Goal: Use online tool/utility: Use online tool/utility

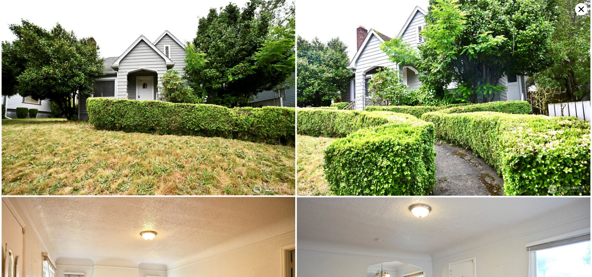
click at [579, 10] on icon at bounding box center [581, 9] width 12 height 12
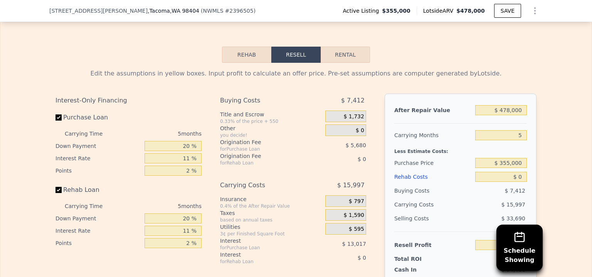
scroll to position [1220, 0]
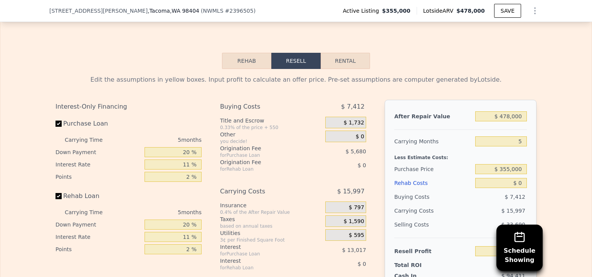
click at [246, 68] on button "Rehab" at bounding box center [246, 61] width 49 height 16
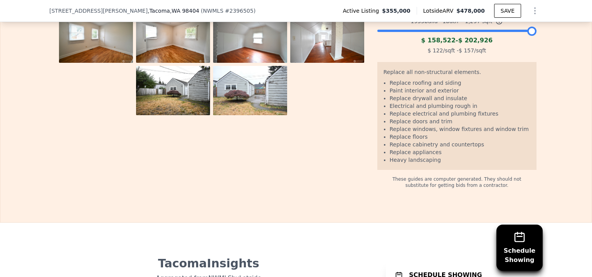
scroll to position [1399, 0]
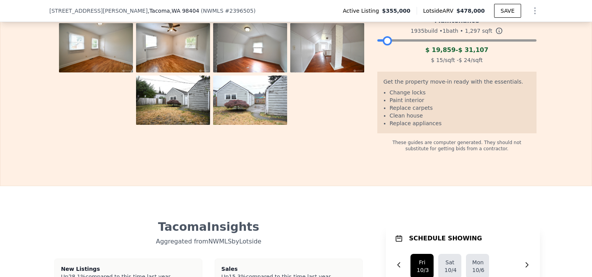
drag, startPoint x: 531, startPoint y: 49, endPoint x: 385, endPoint y: 55, distance: 145.5
click at [385, 55] on div "Maintenance 1935 build • 1 bath • 1,297 sqft $ 19,859 - $ 31,107 $ 15 /sqft - $…" at bounding box center [457, 39] width 159 height 52
drag, startPoint x: 386, startPoint y: 47, endPoint x: 404, endPoint y: 49, distance: 18.6
click at [404, 46] on div at bounding box center [404, 40] width 9 height 9
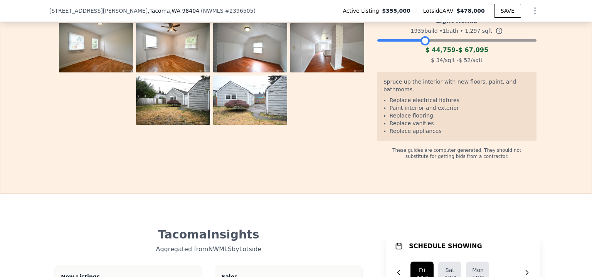
click at [422, 41] on div at bounding box center [457, 38] width 159 height 5
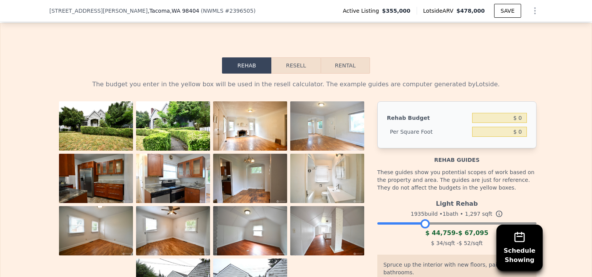
scroll to position [1162, 0]
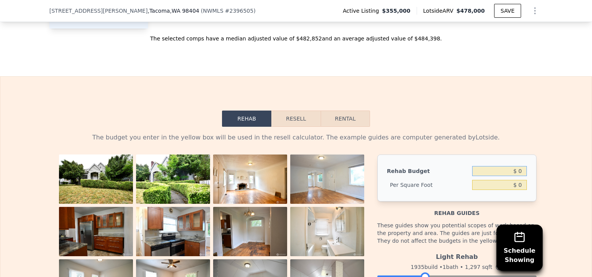
click at [509, 176] on input "$ 0" at bounding box center [499, 171] width 55 height 10
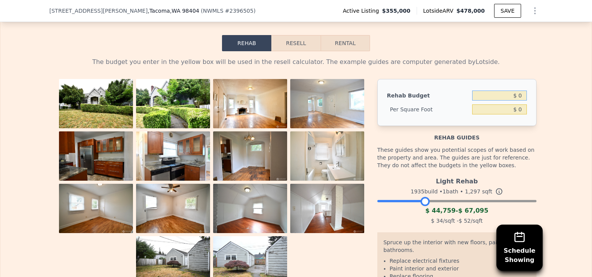
scroll to position [1276, 0]
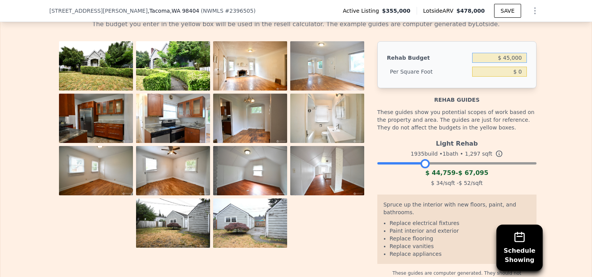
type input "$ 45,000"
click at [569, 155] on div "The budget you enter in the yellow box will be used in the resell calculator. T…" at bounding box center [296, 147] width 592 height 269
type input "$ 34.70"
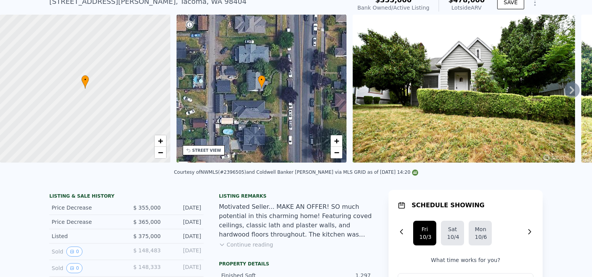
scroll to position [0, 0]
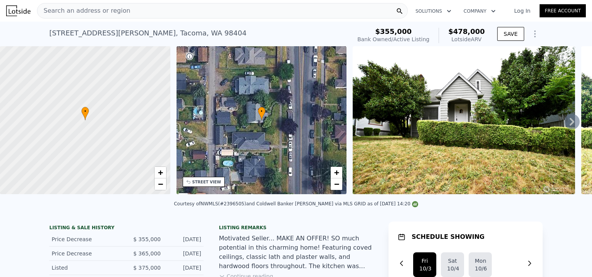
click at [312, 9] on div "Search an address or region" at bounding box center [222, 10] width 371 height 15
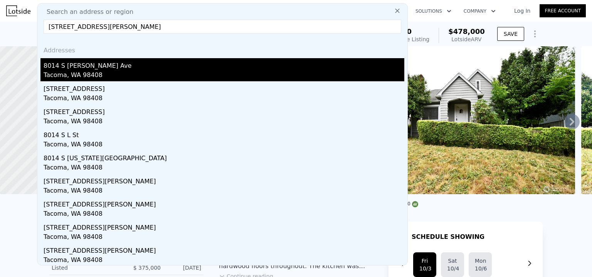
type input "[STREET_ADDRESS][PERSON_NAME]"
click at [90, 67] on div "8014 S [PERSON_NAME] Ave" at bounding box center [224, 64] width 361 height 12
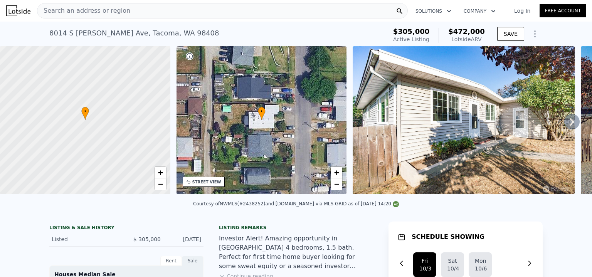
click at [566, 121] on icon at bounding box center [572, 121] width 15 height 15
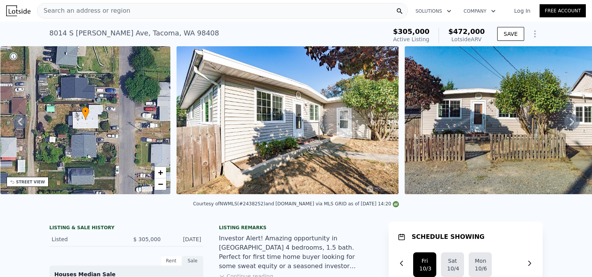
click at [565, 123] on icon at bounding box center [572, 121] width 15 height 15
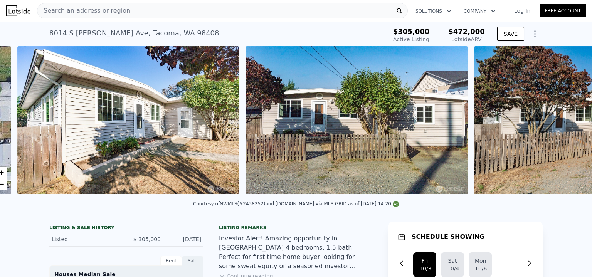
scroll to position [0, 353]
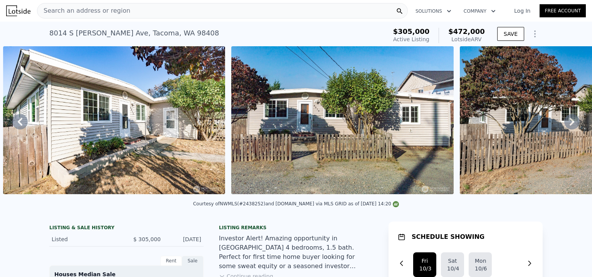
click at [565, 123] on icon at bounding box center [572, 121] width 15 height 15
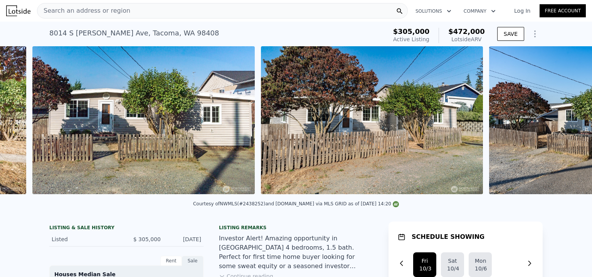
scroll to position [0, 581]
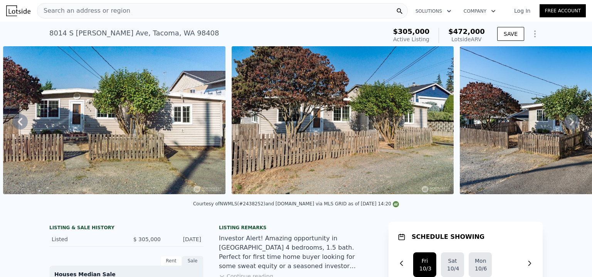
click at [565, 123] on icon at bounding box center [572, 121] width 15 height 15
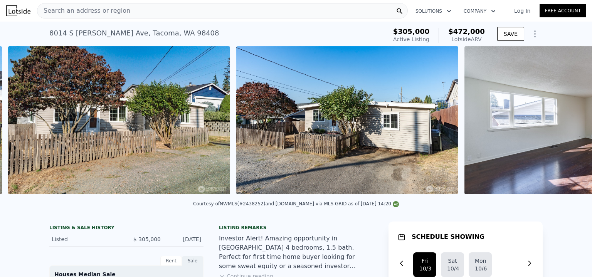
scroll to position [0, 809]
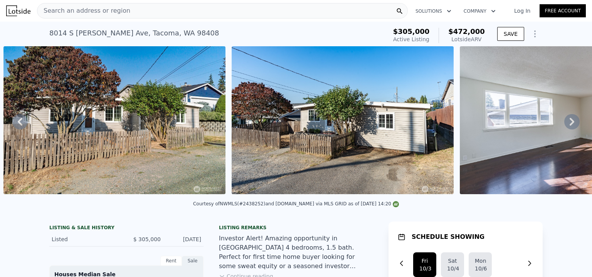
click at [565, 123] on icon at bounding box center [572, 121] width 15 height 15
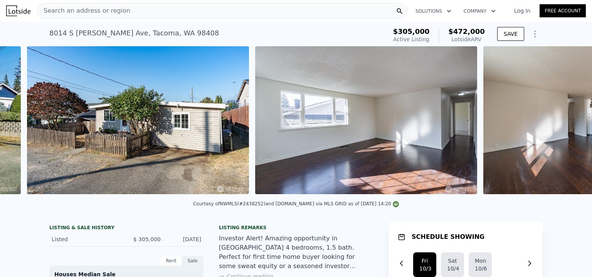
scroll to position [0, 1038]
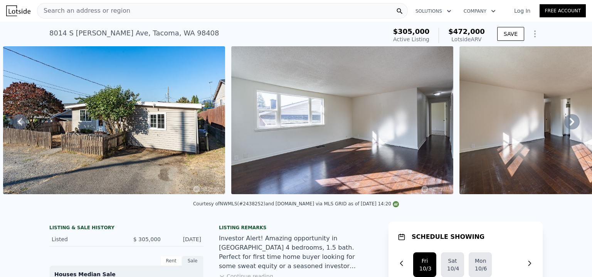
click at [565, 123] on icon at bounding box center [572, 121] width 15 height 15
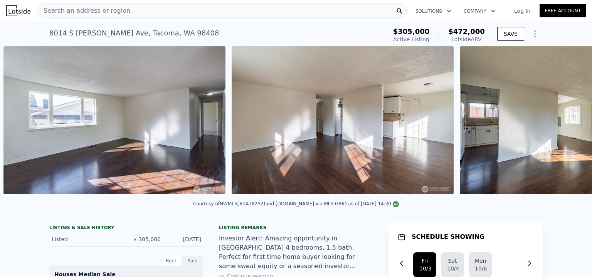
scroll to position [0, 1266]
click at [565, 123] on icon at bounding box center [572, 121] width 15 height 15
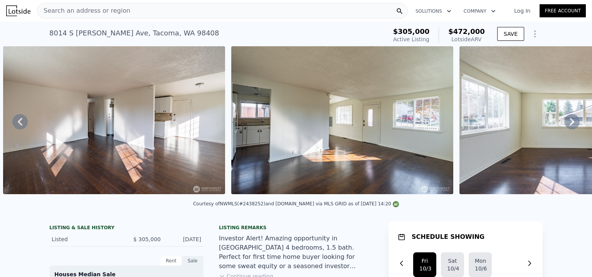
click at [565, 123] on icon at bounding box center [572, 121] width 15 height 15
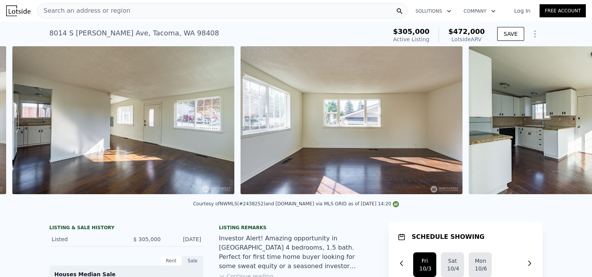
scroll to position [0, 1723]
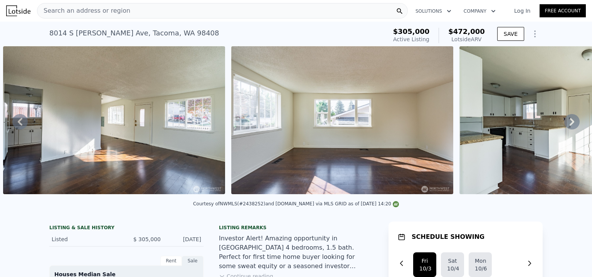
click at [565, 123] on icon at bounding box center [572, 121] width 15 height 15
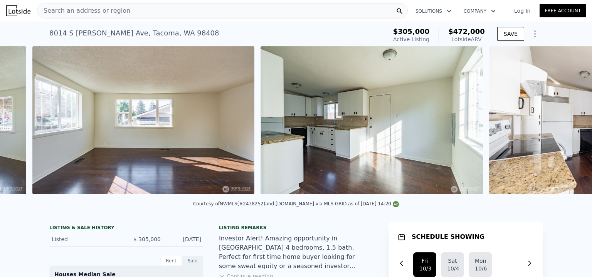
scroll to position [0, 1951]
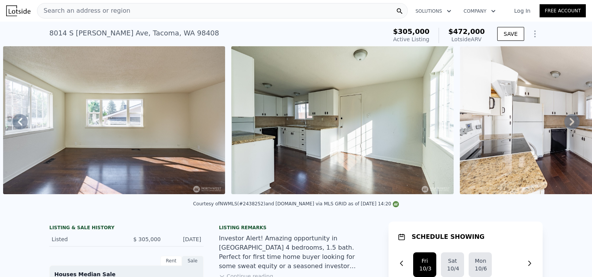
click at [565, 123] on icon at bounding box center [572, 121] width 15 height 15
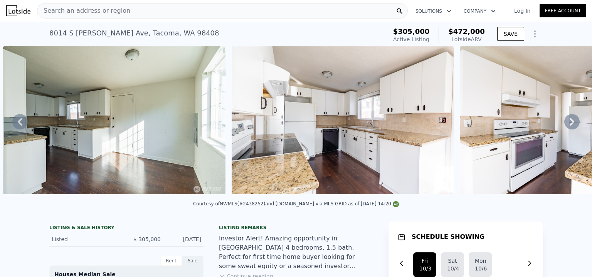
click at [565, 123] on icon at bounding box center [572, 121] width 15 height 15
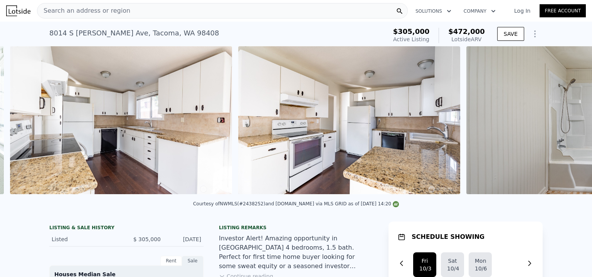
scroll to position [0, 2408]
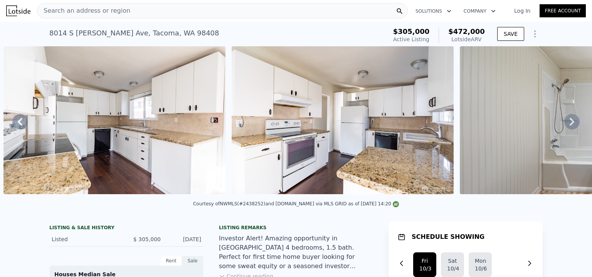
click at [565, 123] on icon at bounding box center [572, 121] width 15 height 15
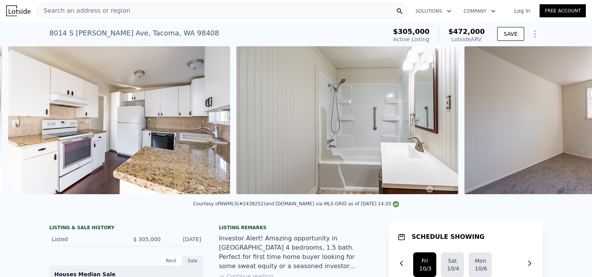
scroll to position [0, 2636]
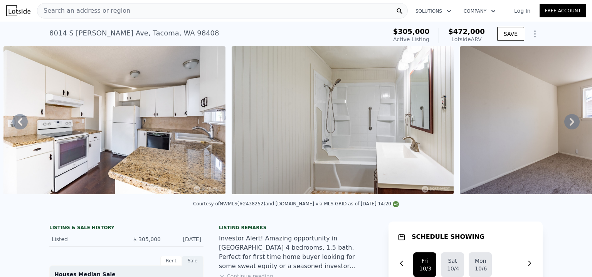
click at [565, 123] on icon at bounding box center [572, 121] width 15 height 15
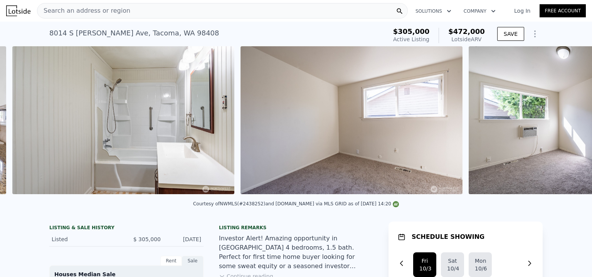
scroll to position [0, 2865]
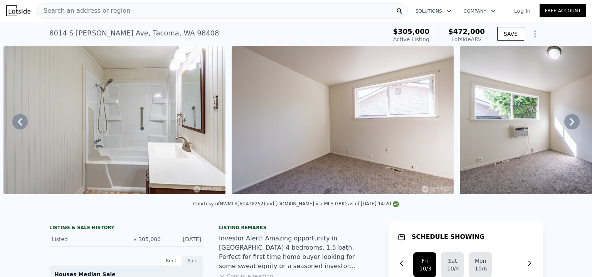
click at [565, 123] on icon at bounding box center [572, 121] width 15 height 15
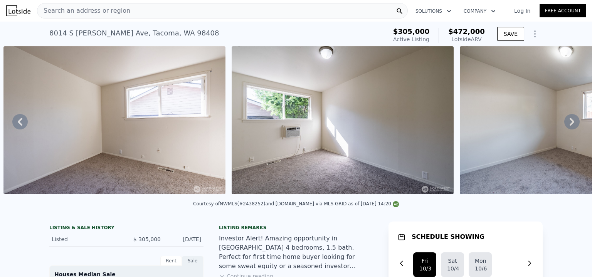
click at [565, 123] on icon at bounding box center [572, 121] width 15 height 15
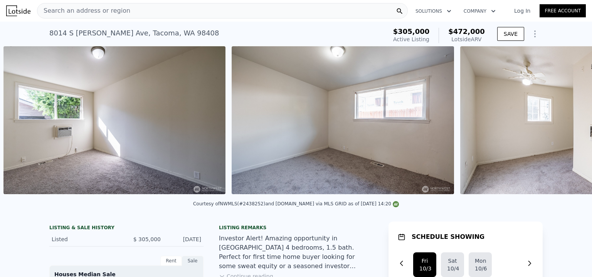
scroll to position [0, 3321]
click at [565, 123] on icon at bounding box center [572, 121] width 15 height 15
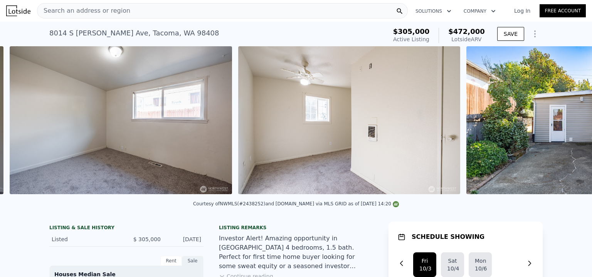
scroll to position [0, 3550]
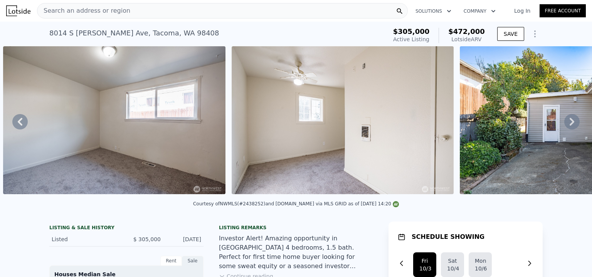
click at [565, 123] on icon at bounding box center [572, 121] width 15 height 15
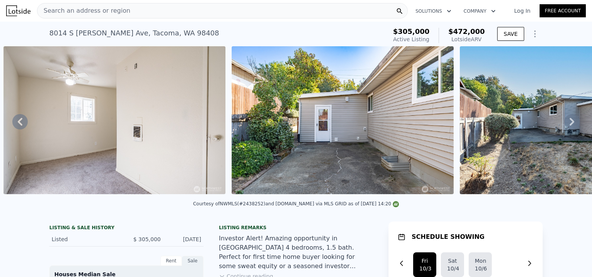
click at [565, 123] on icon at bounding box center [572, 121] width 15 height 15
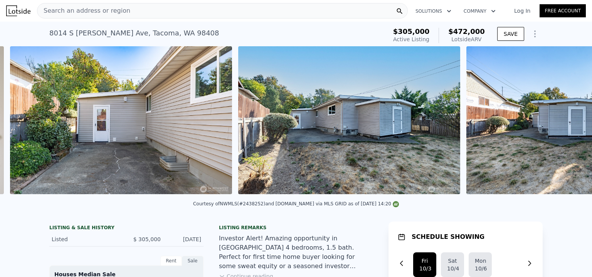
scroll to position [0, 4006]
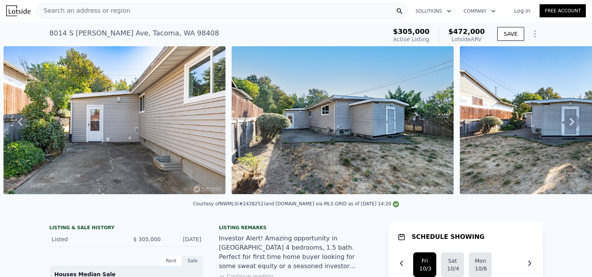
click at [565, 123] on icon at bounding box center [572, 121] width 15 height 15
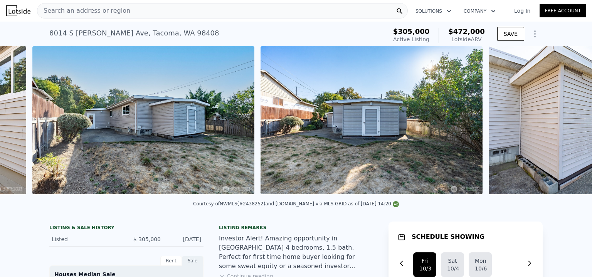
scroll to position [0, 4235]
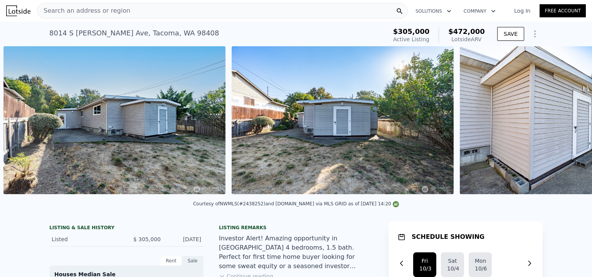
click at [565, 123] on img at bounding box center [571, 120] width 222 height 148
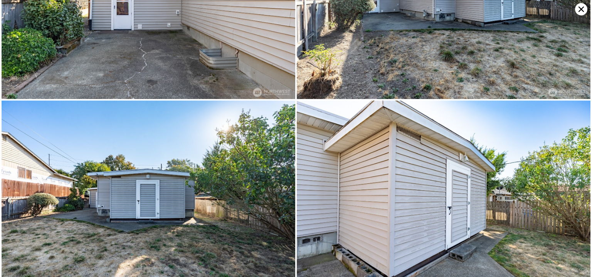
scroll to position [1677, 0]
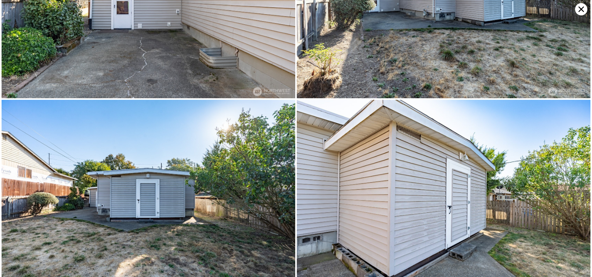
click at [565, 123] on img at bounding box center [444, 198] width 294 height 196
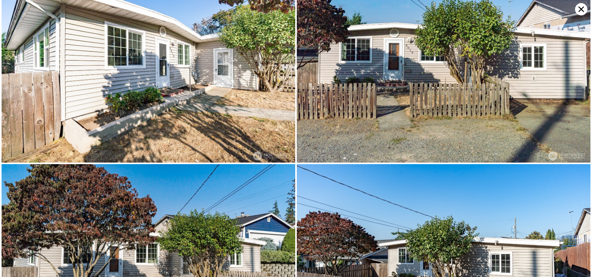
scroll to position [0, 0]
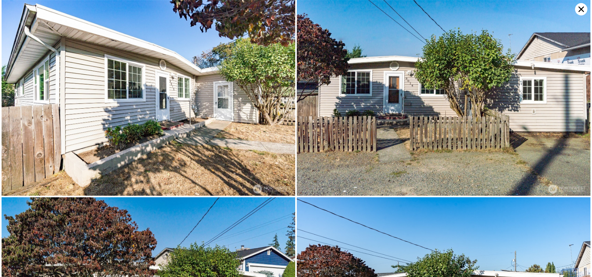
click at [580, 10] on icon at bounding box center [581, 9] width 5 height 5
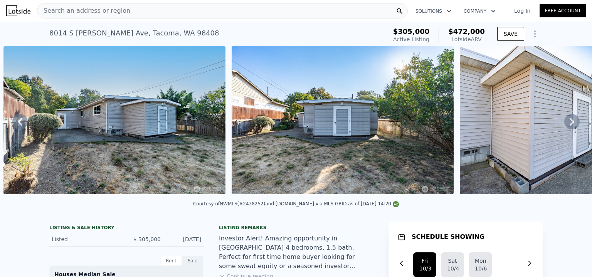
click at [125, 8] on div "Search an address or region" at bounding box center [222, 10] width 371 height 15
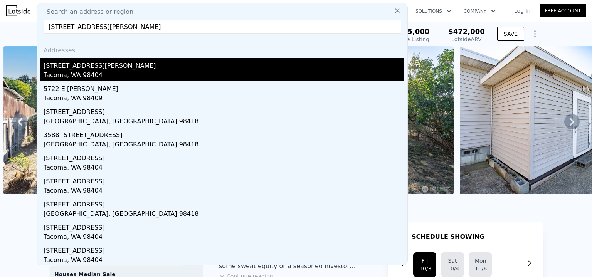
type input "[STREET_ADDRESS][PERSON_NAME]"
click at [77, 68] on div "[STREET_ADDRESS][PERSON_NAME]" at bounding box center [224, 64] width 361 height 12
type input "3"
type input "0.75"
type input "2.75"
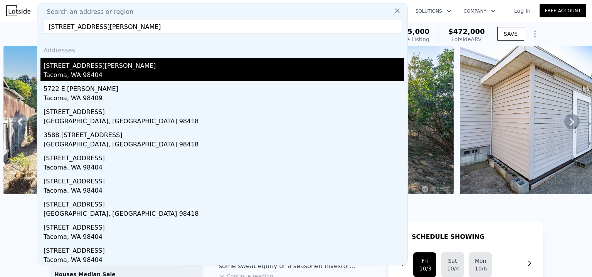
type input "1089"
type input "1666"
type input "3100"
type input "7500"
type input "$ 478,000"
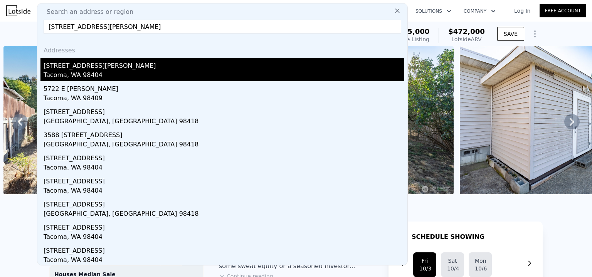
type input "$ 65,901"
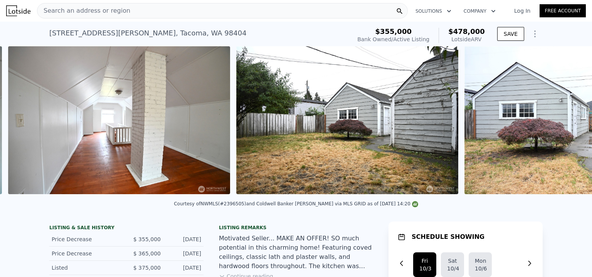
scroll to position [0, 2397]
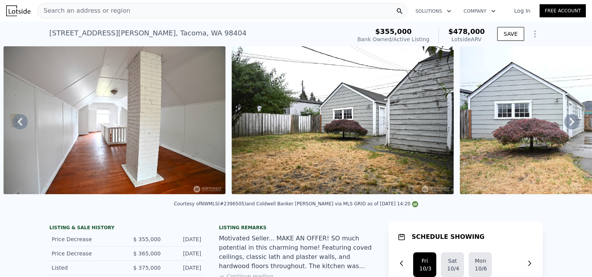
click at [570, 124] on icon at bounding box center [572, 122] width 5 height 8
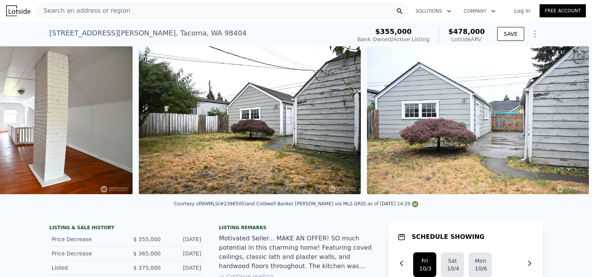
scroll to position [0, 2496]
click at [568, 124] on img at bounding box center [478, 120] width 222 height 148
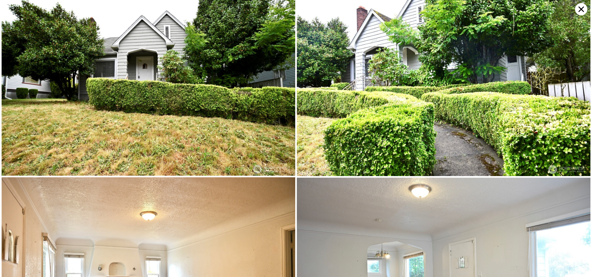
scroll to position [0, 0]
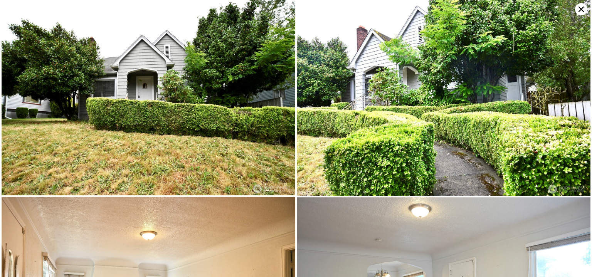
click at [581, 9] on icon at bounding box center [581, 9] width 5 height 5
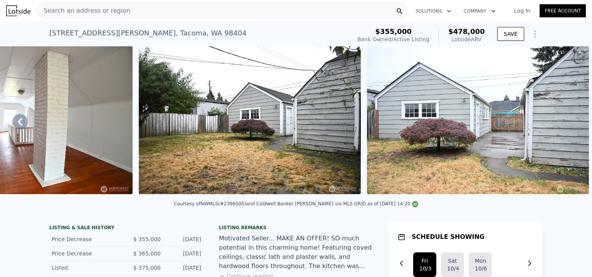
click at [258, 10] on div "Search an address or region" at bounding box center [222, 10] width 371 height 15
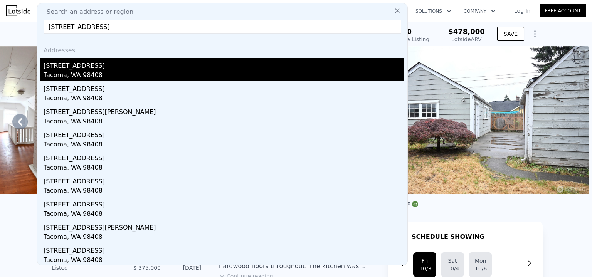
type input "[STREET_ADDRESS]"
click at [76, 70] on div "[STREET_ADDRESS]" at bounding box center [224, 64] width 361 height 12
type input "2"
type input "1"
type input "2"
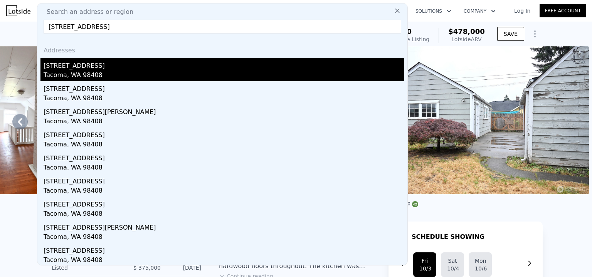
type input "1036"
type input "1934"
type input "4792"
type input "6500"
type input "$ 474,000"
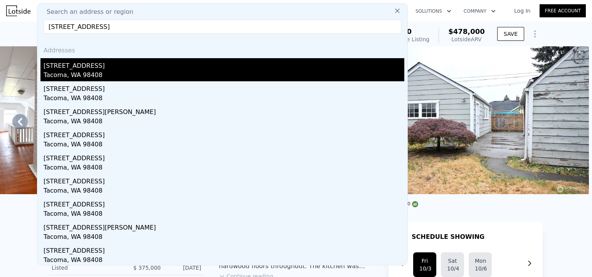
type input "6"
type input "$ 85,442"
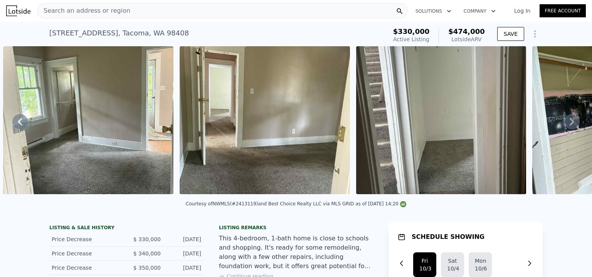
click at [565, 121] on icon at bounding box center [572, 121] width 15 height 15
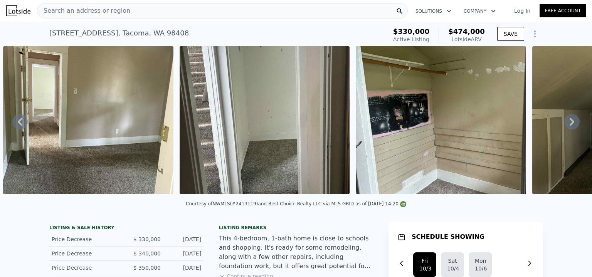
click at [565, 121] on icon at bounding box center [572, 121] width 15 height 15
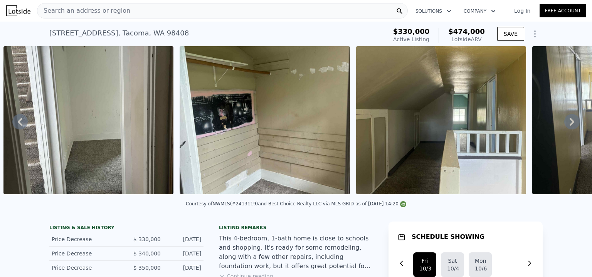
click at [565, 121] on icon at bounding box center [572, 121] width 15 height 15
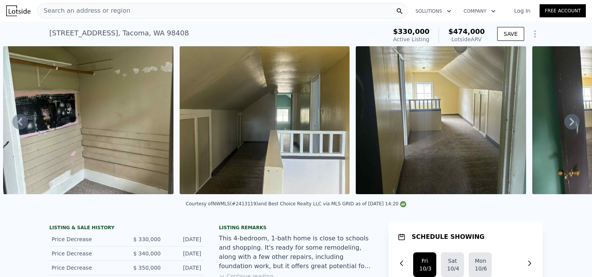
click at [565, 121] on icon at bounding box center [572, 121] width 15 height 15
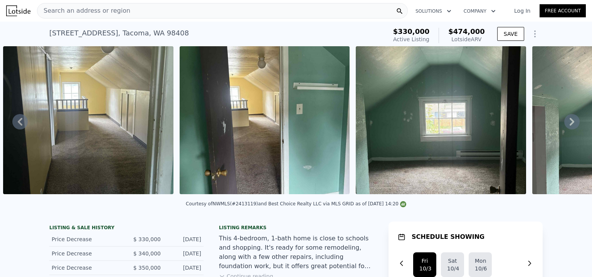
click at [565, 121] on icon at bounding box center [572, 121] width 15 height 15
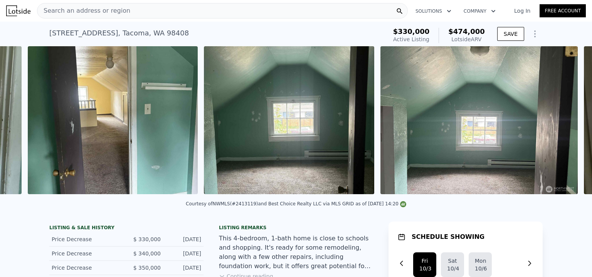
scroll to position [0, 3529]
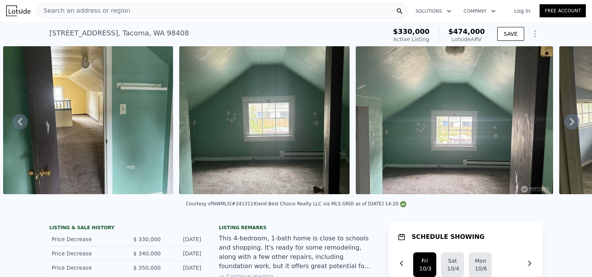
click at [565, 121] on icon at bounding box center [572, 121] width 15 height 15
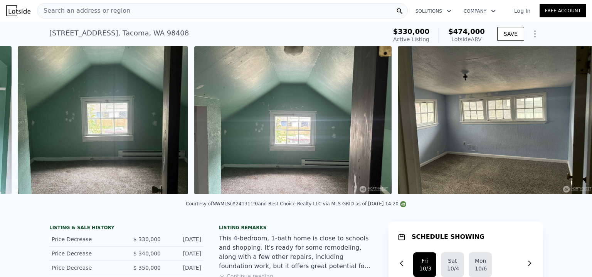
scroll to position [0, 3706]
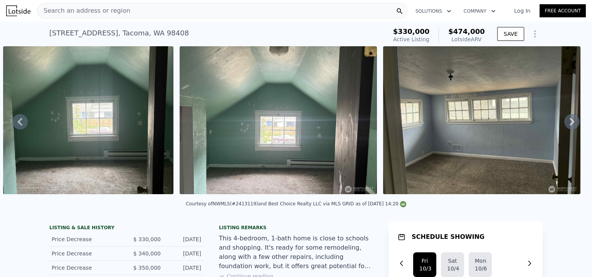
click at [565, 121] on icon at bounding box center [572, 121] width 15 height 15
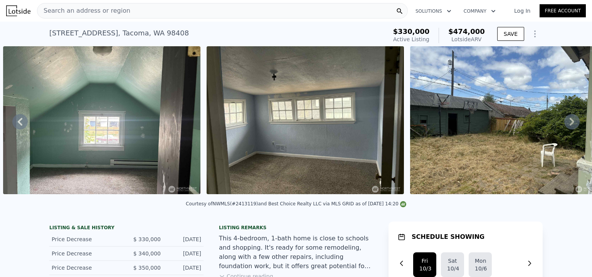
click at [565, 121] on icon at bounding box center [572, 121] width 15 height 15
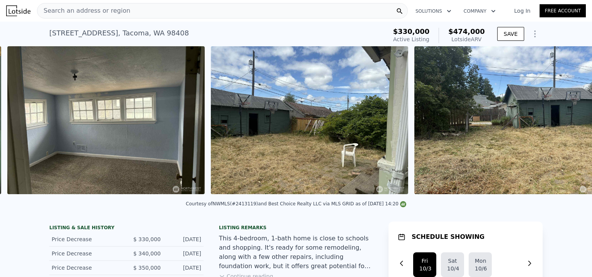
scroll to position [0, 4086]
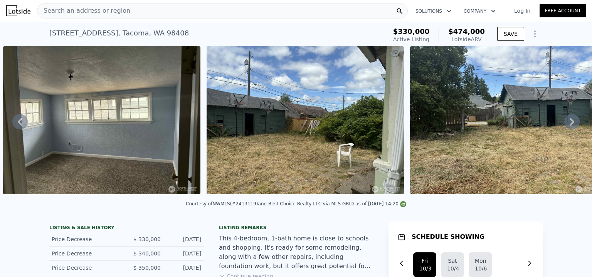
click at [565, 121] on icon at bounding box center [572, 121] width 15 height 15
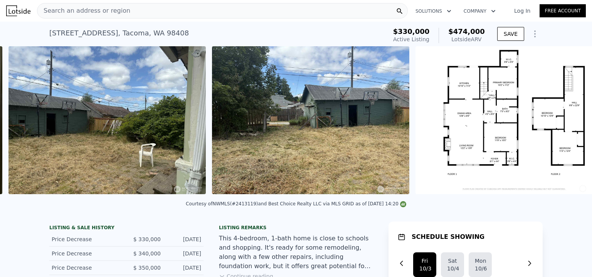
scroll to position [0, 4287]
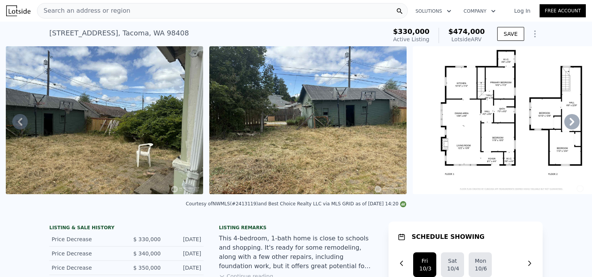
click at [570, 122] on icon at bounding box center [572, 122] width 5 height 8
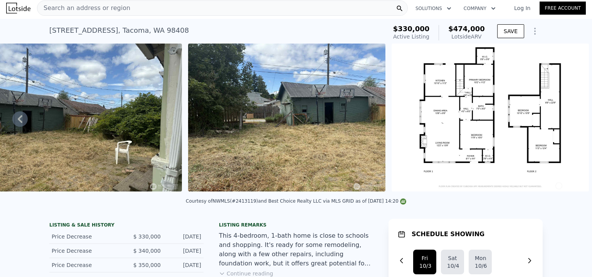
scroll to position [0, 0]
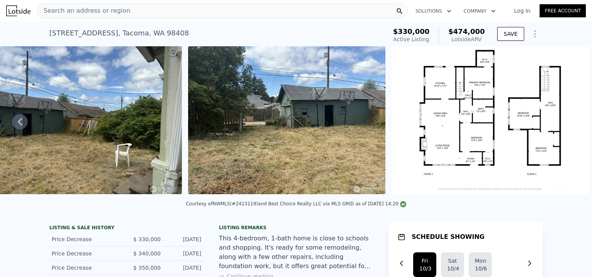
click at [456, 64] on img at bounding box center [490, 120] width 197 height 148
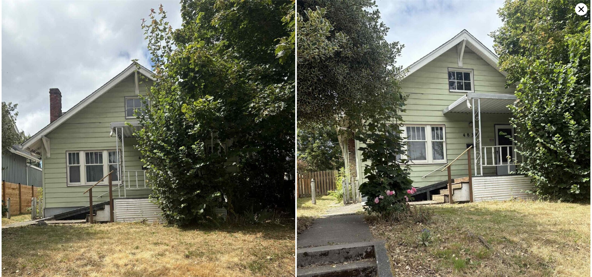
click at [582, 8] on icon at bounding box center [581, 9] width 5 height 5
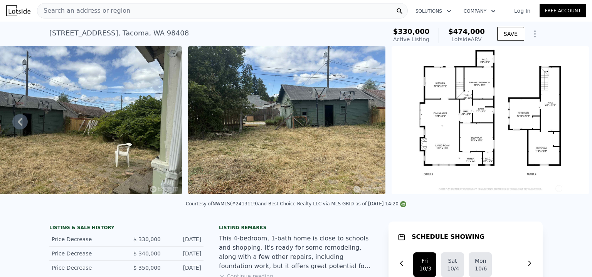
click at [207, 7] on div "Search an address or region" at bounding box center [222, 10] width 371 height 15
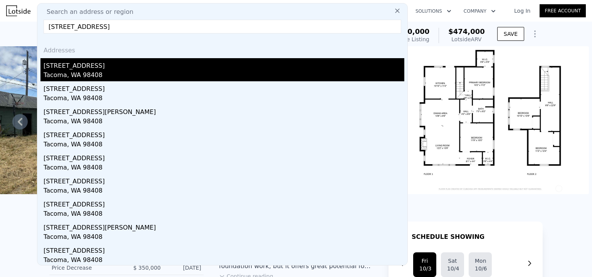
type input "[STREET_ADDRESS]"
click at [60, 66] on div "[STREET_ADDRESS]" at bounding box center [224, 64] width 361 height 12
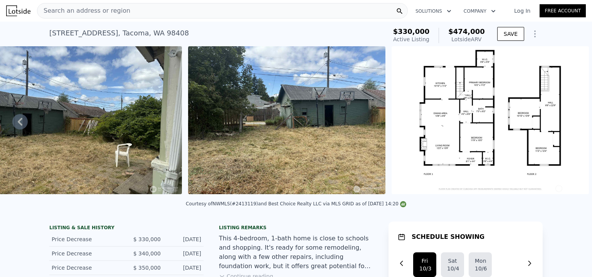
click at [114, 2] on div "Search an address or region Solutions Company Open main menu Log In Free Account" at bounding box center [296, 11] width 580 height 19
click at [114, 10] on span "Search an address or region" at bounding box center [83, 10] width 93 height 9
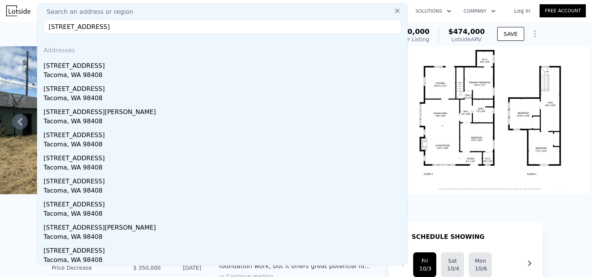
drag, startPoint x: 147, startPoint y: 28, endPoint x: 32, endPoint y: 26, distance: 114.6
paste input "[STREET_ADDRESS][PERSON_NAME]"
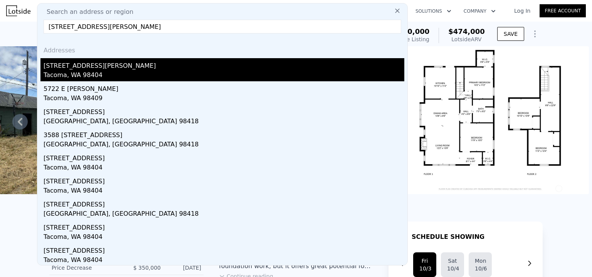
type input "[STREET_ADDRESS][PERSON_NAME]"
click at [81, 71] on div "Tacoma, WA 98404" at bounding box center [224, 76] width 361 height 11
type input "3"
type input "0.75"
type input "2.75"
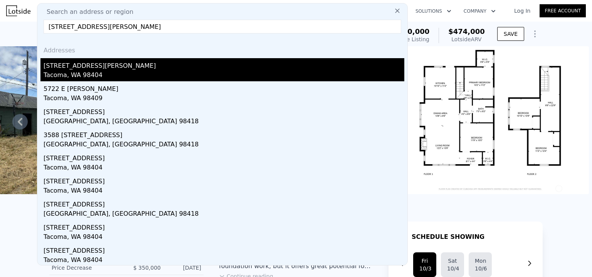
type input "1089"
type input "1666"
type input "3100"
type input "7500"
type input "$ 478,000"
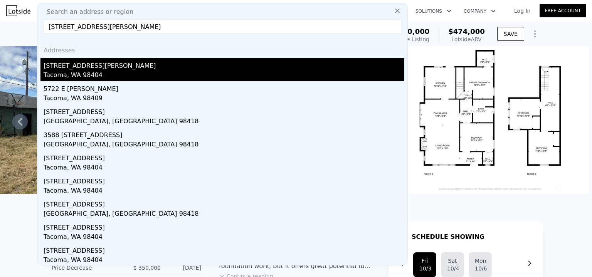
type input "5"
type input "$ 65,901"
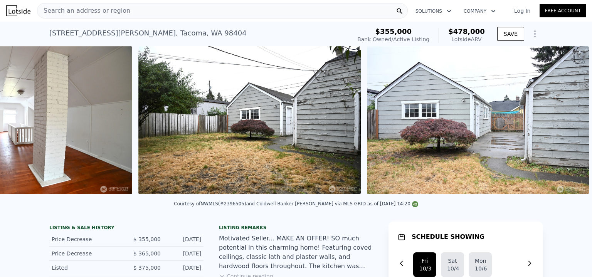
scroll to position [0, 2346]
